Goal: Check status: Check status

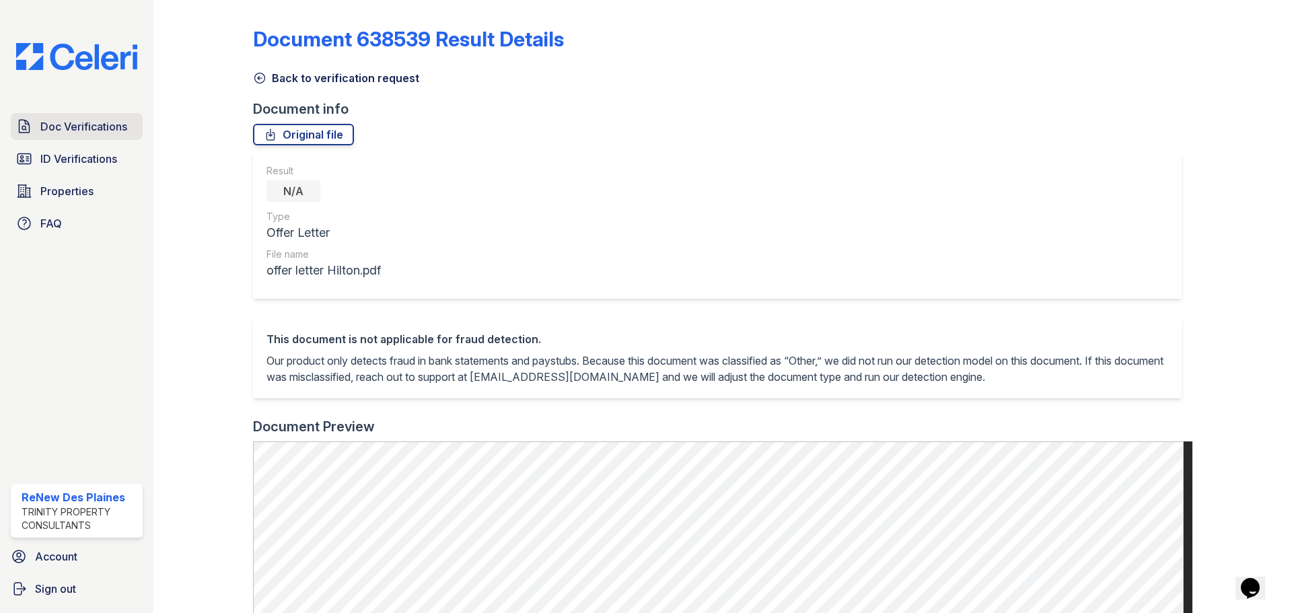
click at [79, 131] on span "Doc Verifications" at bounding box center [83, 126] width 87 height 16
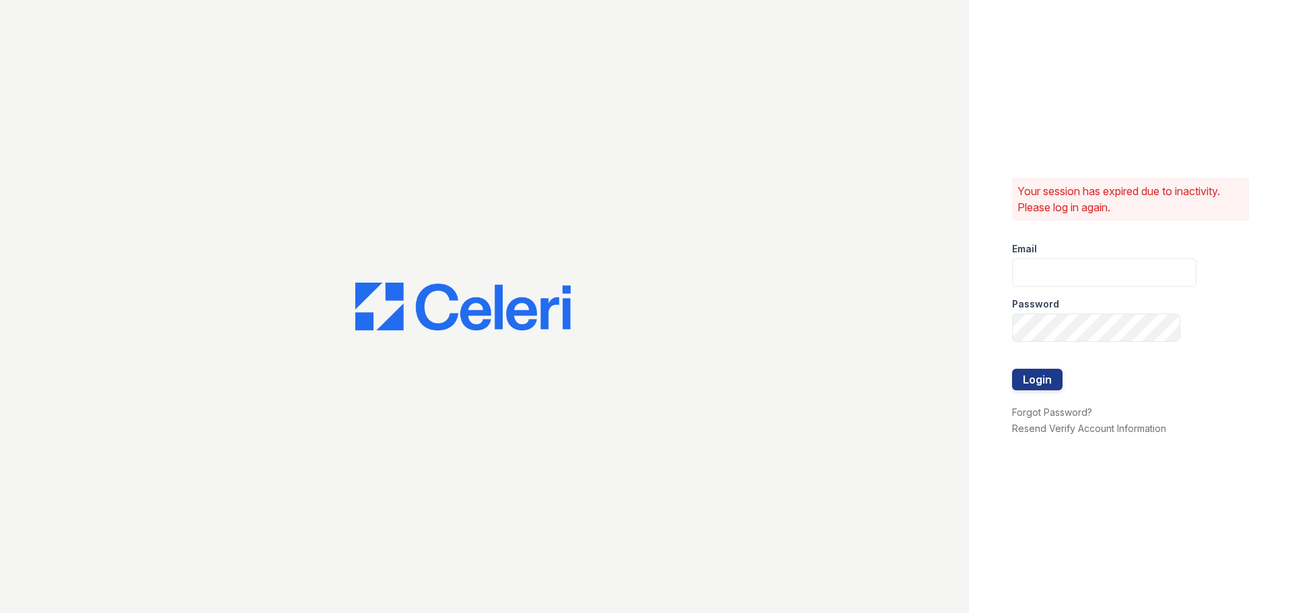
type input "[EMAIL_ADDRESS][DOMAIN_NAME]"
click at [1032, 378] on button "Login" at bounding box center [1037, 380] width 50 height 22
